Goal: Task Accomplishment & Management: Manage account settings

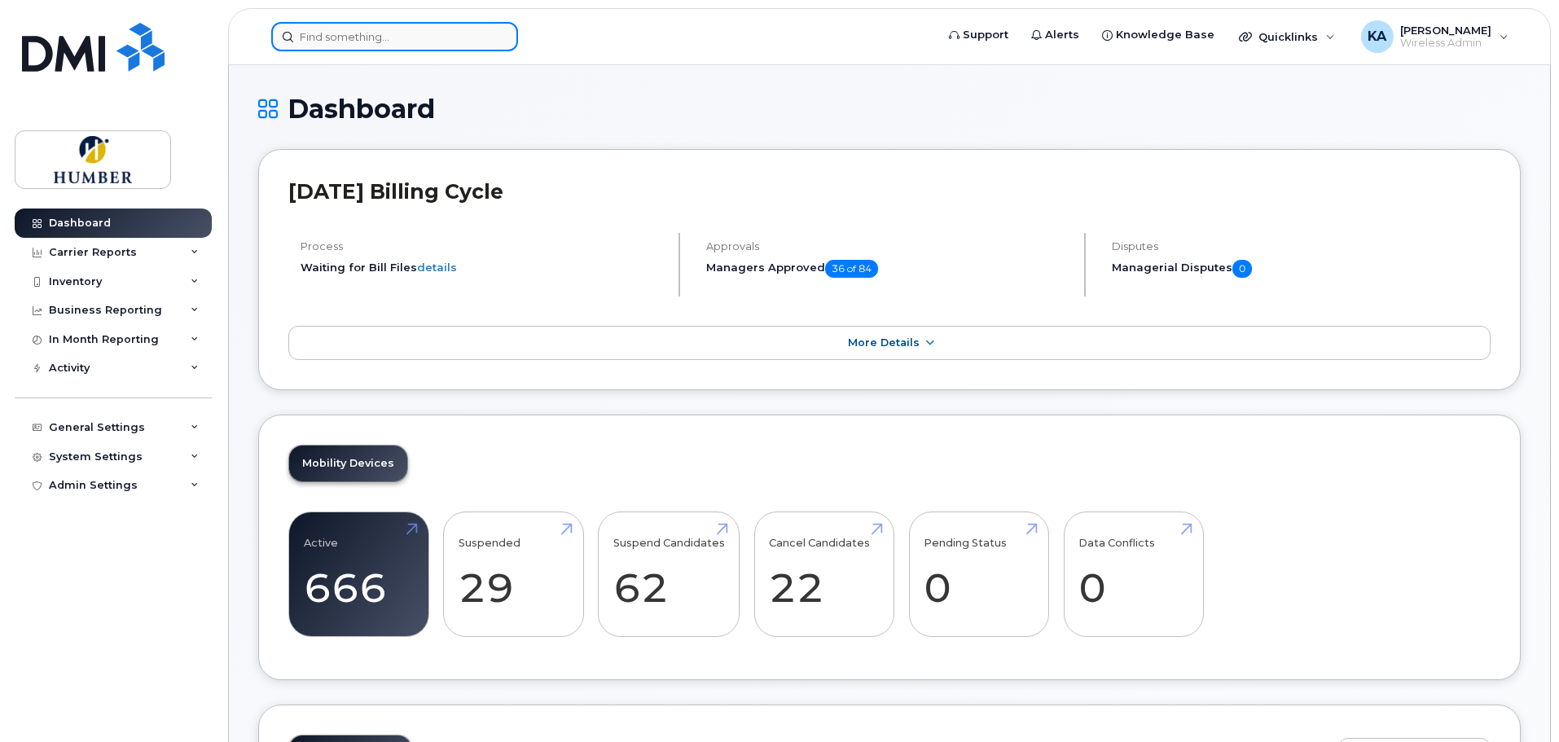
click at [476, 37] on input at bounding box center [394, 36] width 247 height 29
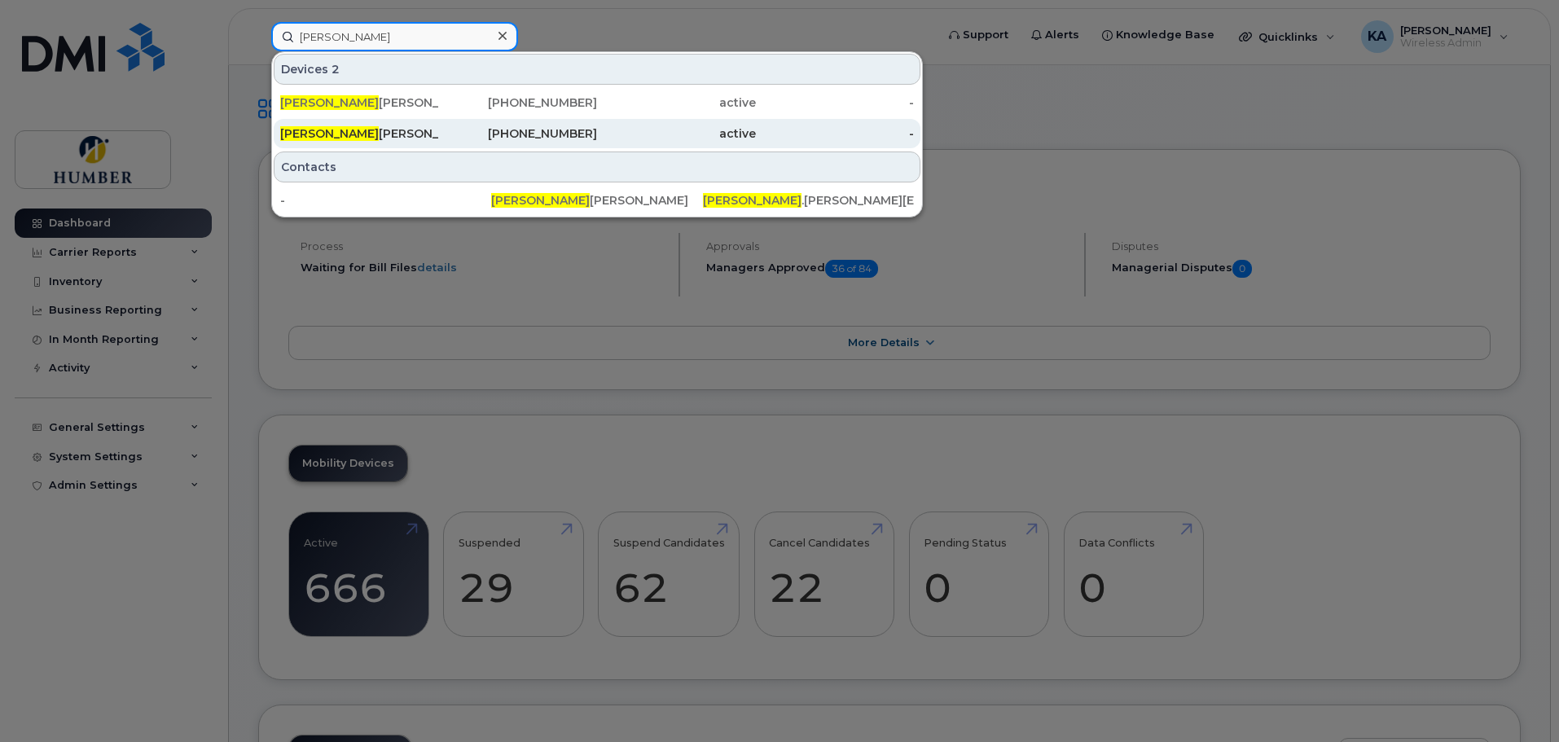
type input "[PERSON_NAME]"
click at [439, 125] on div "[PERSON_NAME]" at bounding box center [518, 133] width 159 height 29
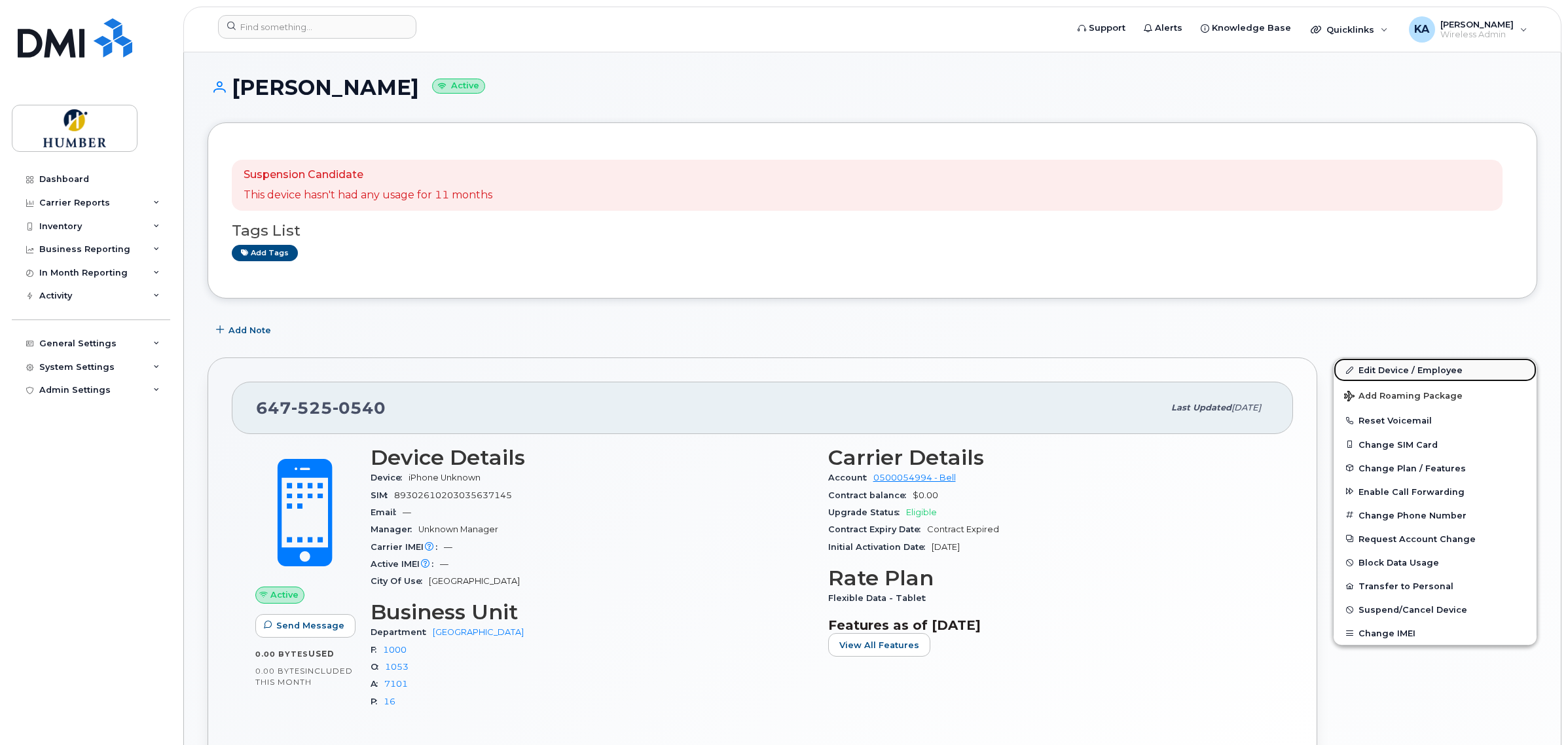
click at [1365, 363] on link "Edit Device / Employee" at bounding box center [1435, 370] width 203 height 23
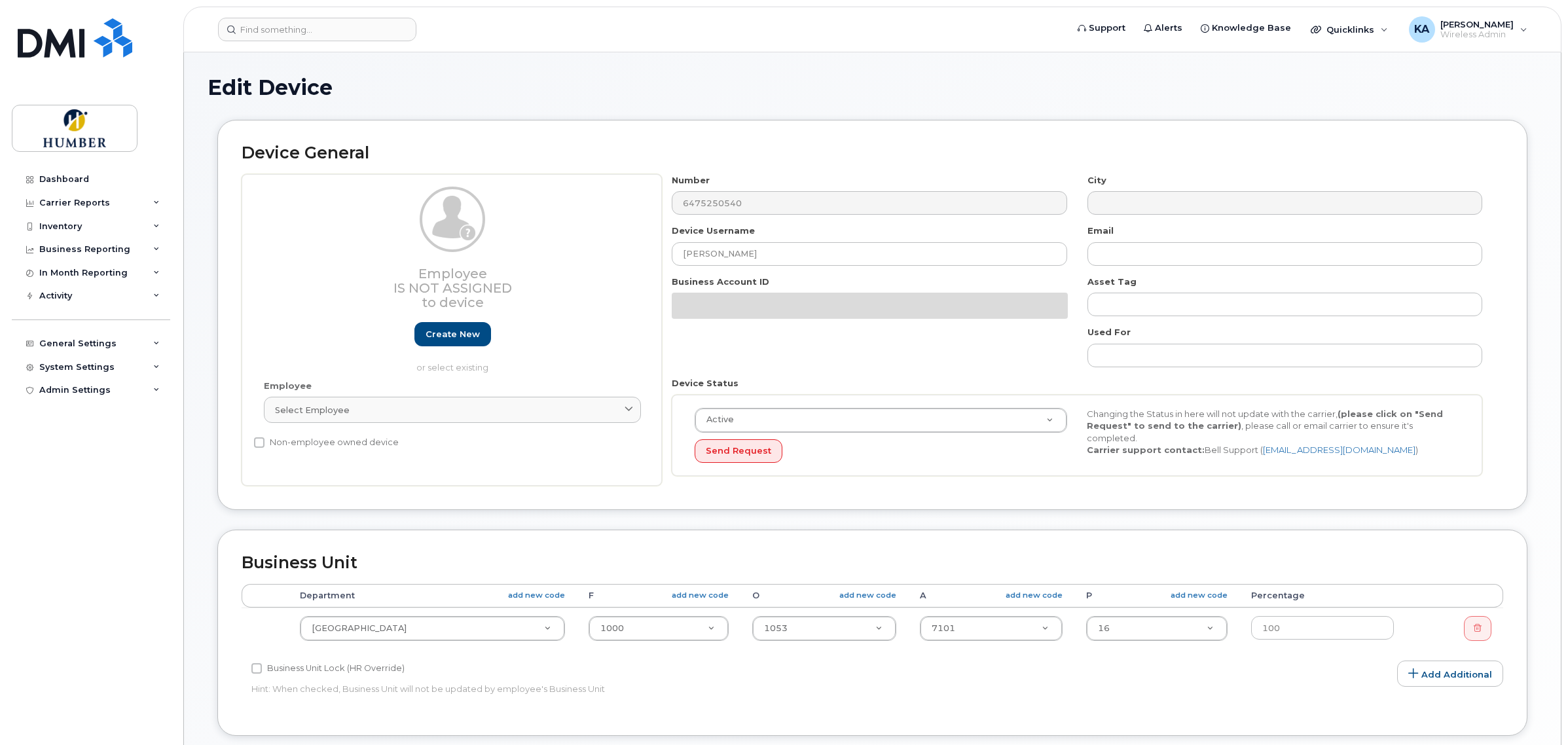
select select "5824769"
select select "5824989"
select select "5824737"
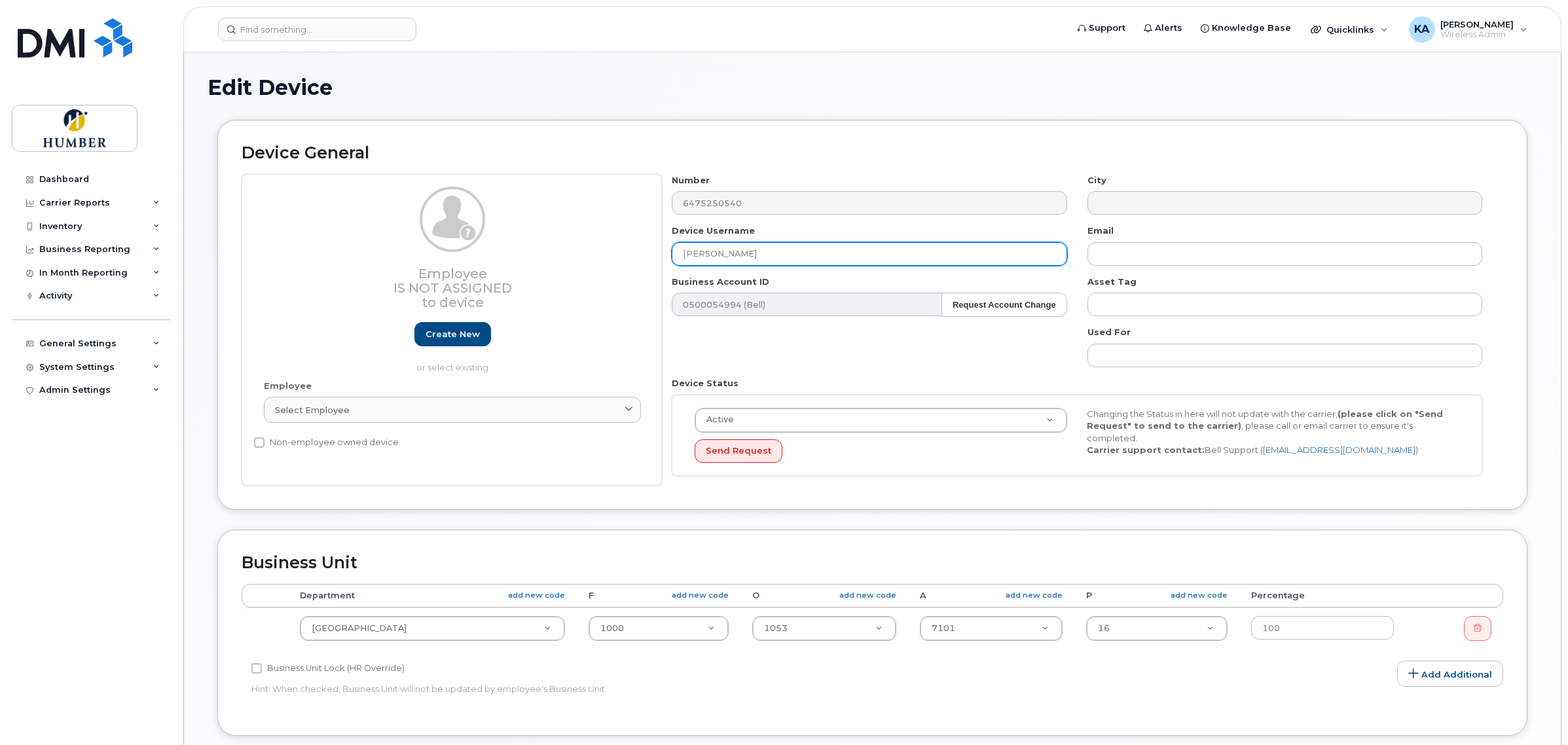
click at [776, 254] on input "[PERSON_NAME]" at bounding box center [869, 253] width 395 height 23
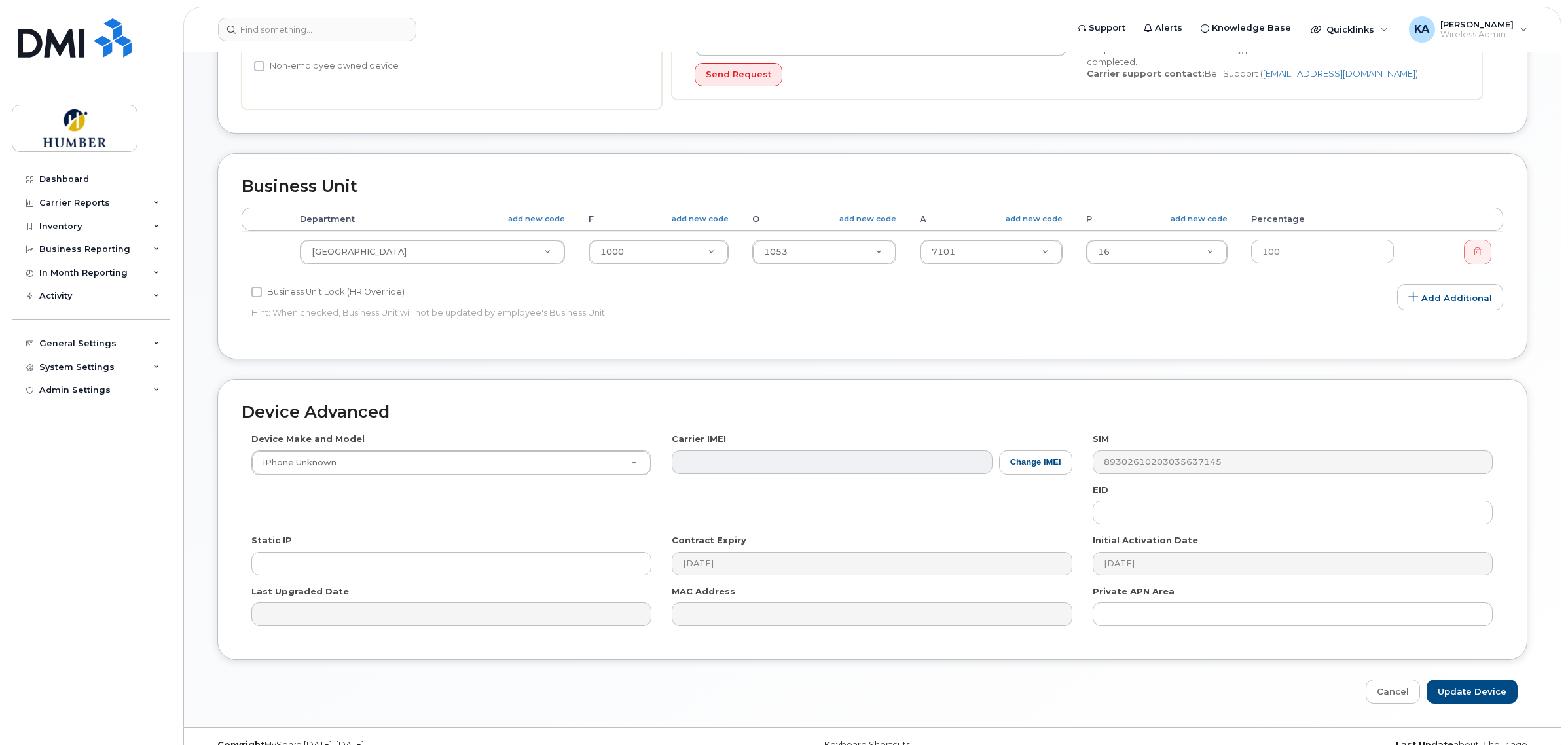
scroll to position [403, 0]
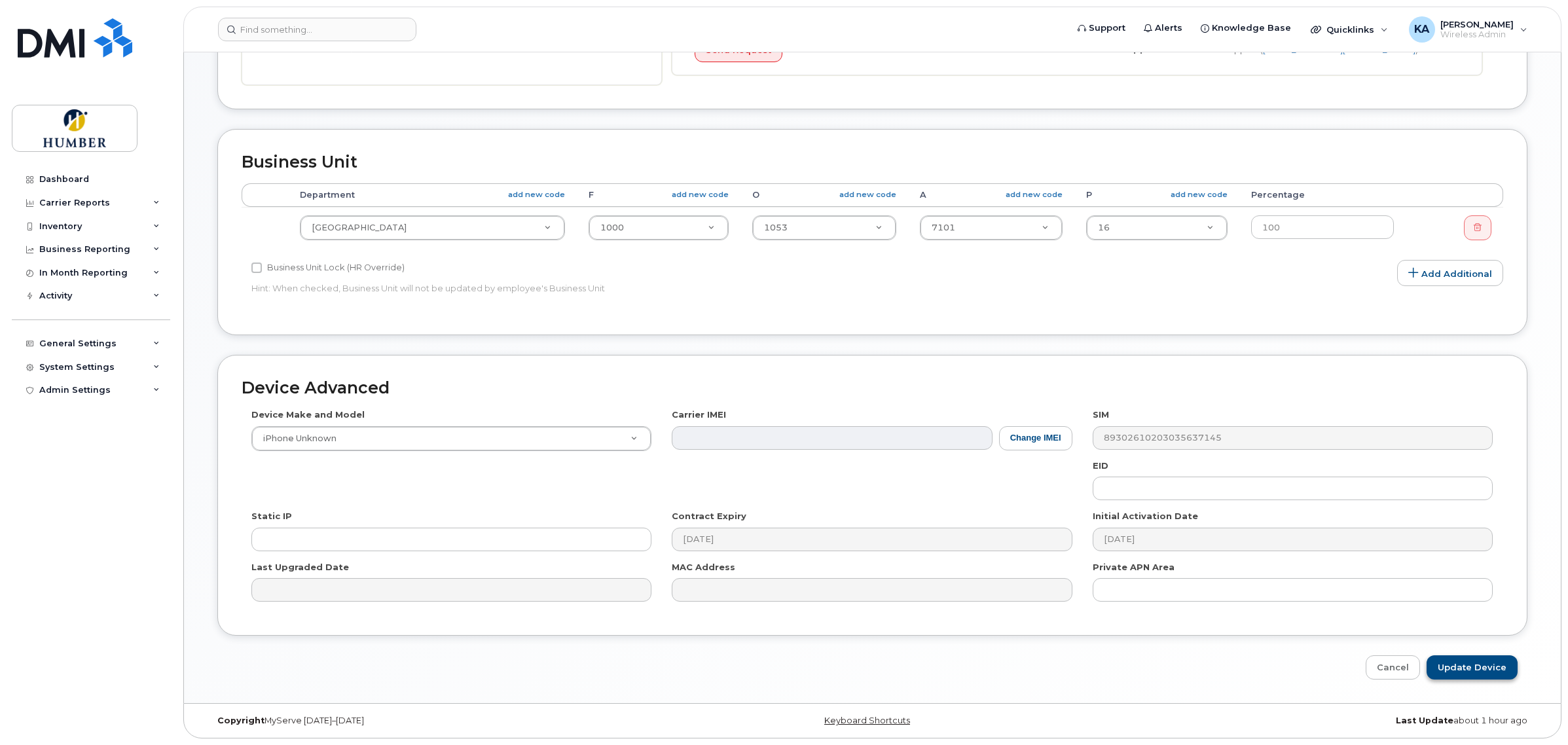
type input "[PERSON_NAME] 2"
click at [1468, 660] on input "Update Device" at bounding box center [1472, 667] width 91 height 24
type input "Saving..."
